Goal: Information Seeking & Learning: Learn about a topic

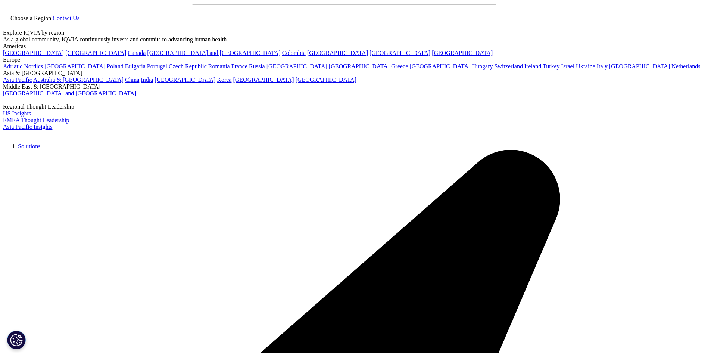
scroll to position [37, 0]
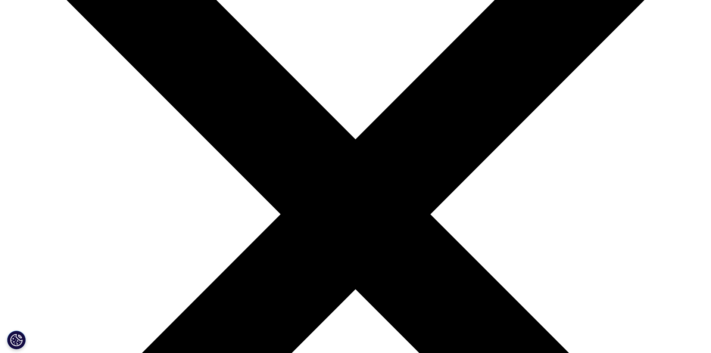
scroll to position [75, 0]
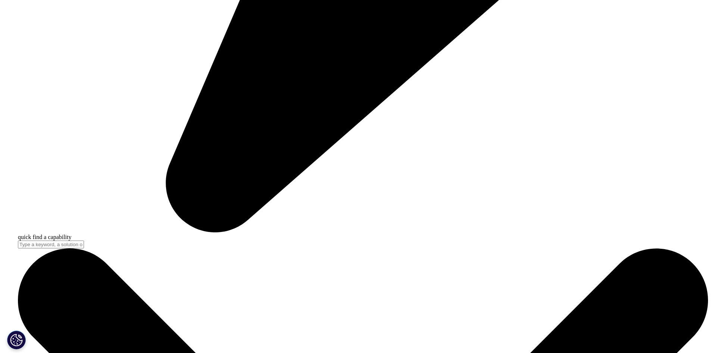
scroll to position [2986, 0]
